Goal: Obtain resource: Download file/media

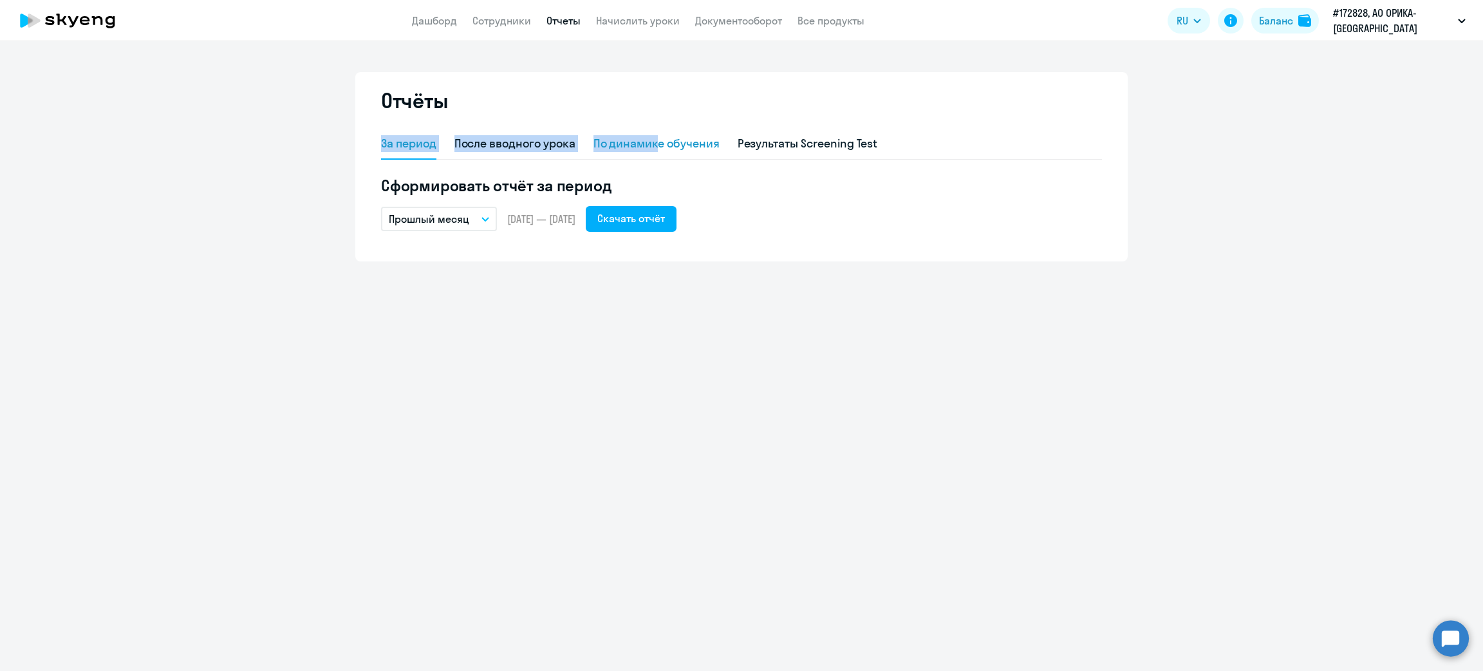
click at [656, 129] on div "Отчёты За период После вводного урока По динамике обучения Результаты Screening…" at bounding box center [741, 166] width 772 height 189
click at [665, 138] on div "По динамике обучения" at bounding box center [656, 143] width 126 height 17
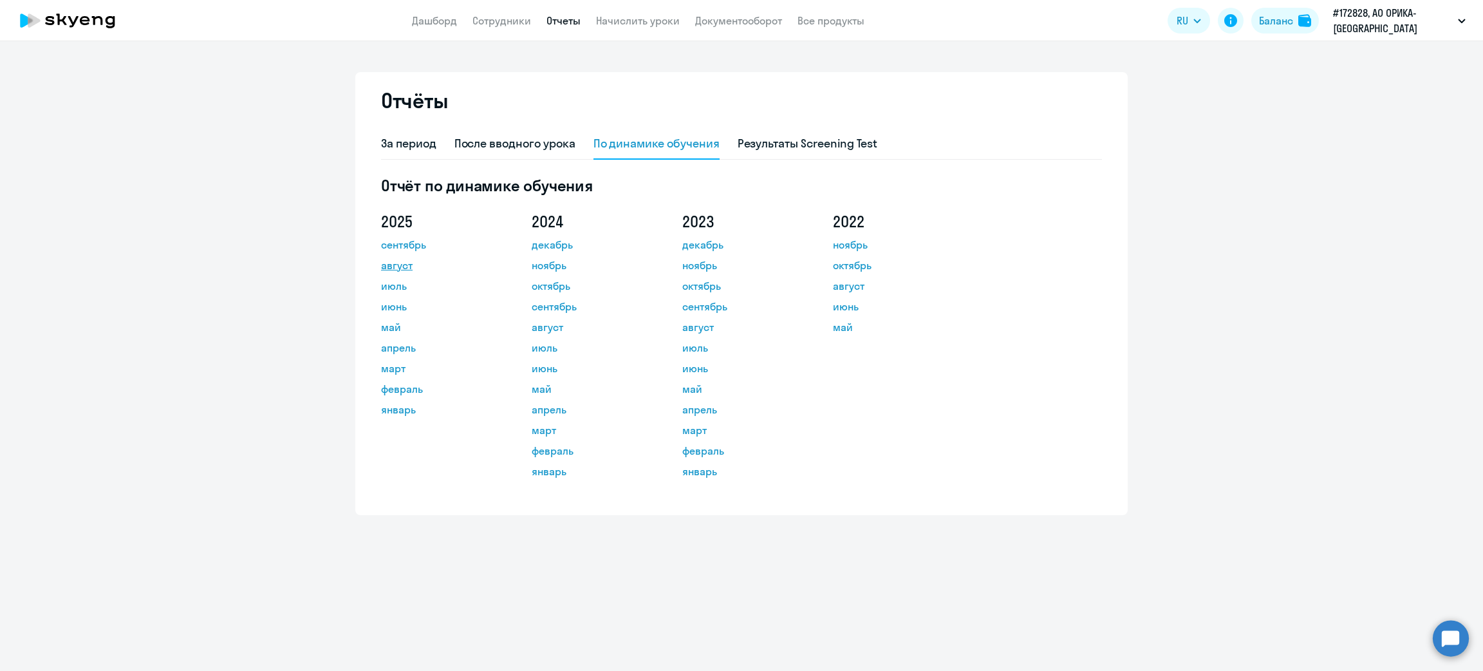
click at [402, 269] on link "август" at bounding box center [439, 264] width 116 height 15
click at [447, 21] on link "Дашборд" at bounding box center [434, 20] width 45 height 13
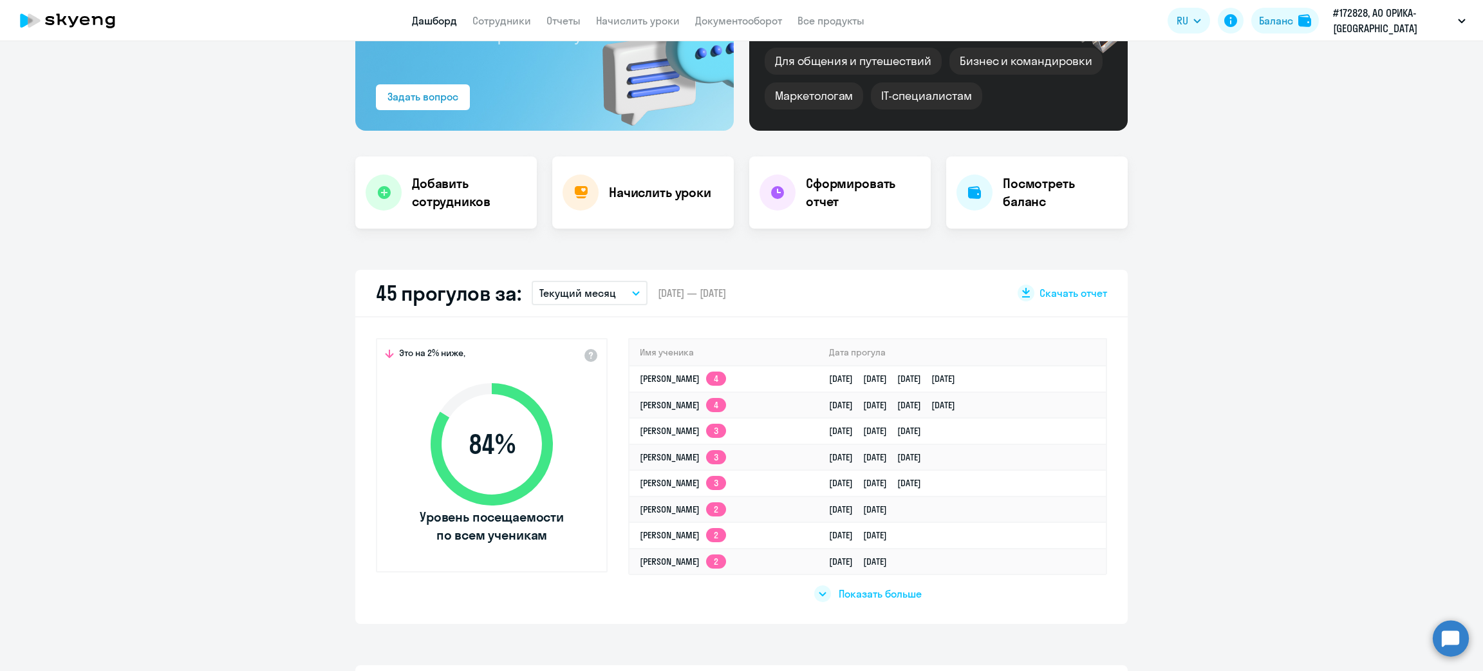
scroll to position [289, 0]
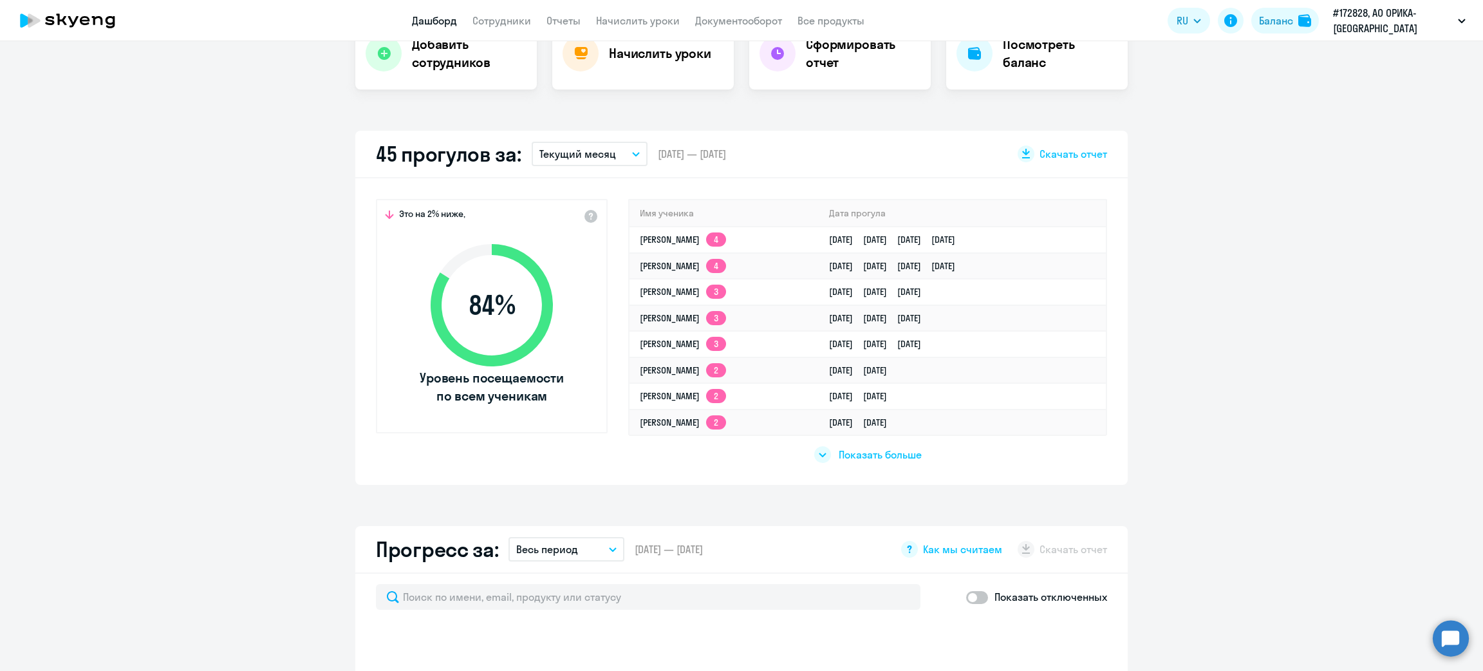
select select "30"
click at [563, 17] on link "Отчеты" at bounding box center [563, 20] width 34 height 13
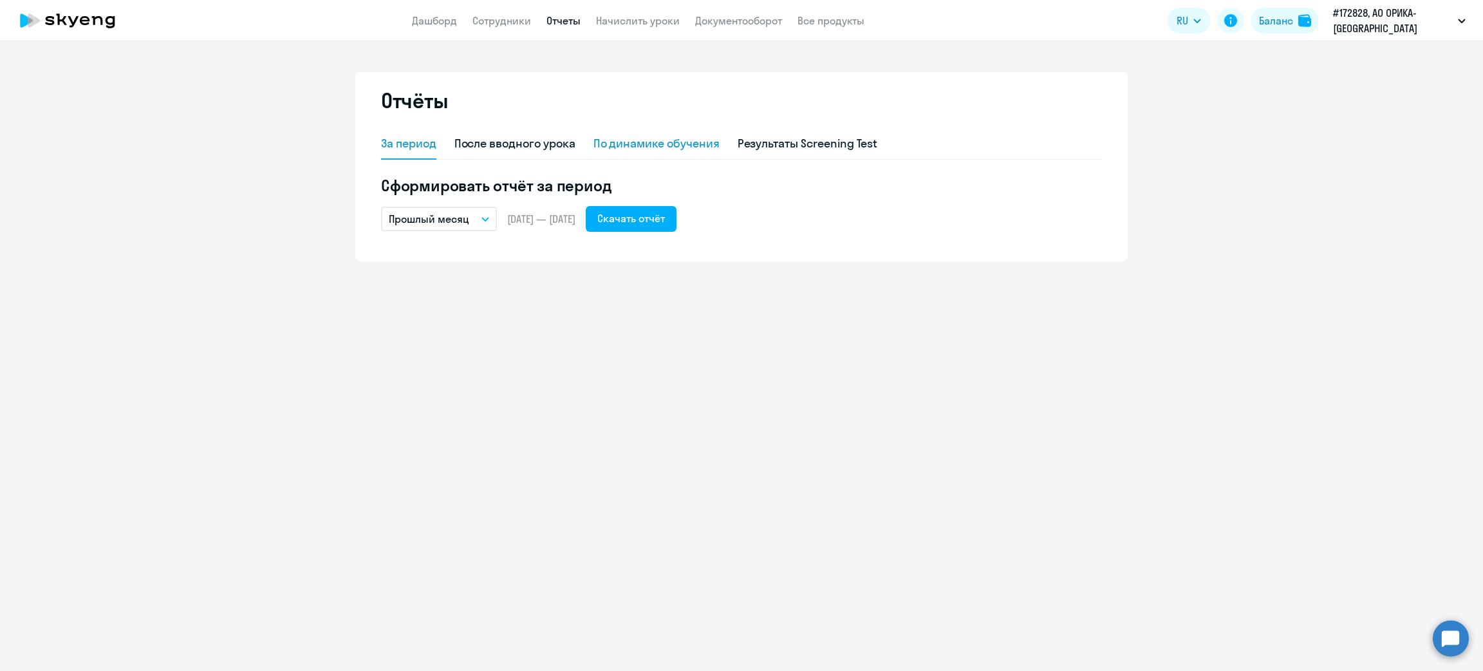
click at [658, 145] on div "По динамике обучения" at bounding box center [656, 143] width 126 height 17
